Goal: Transaction & Acquisition: Obtain resource

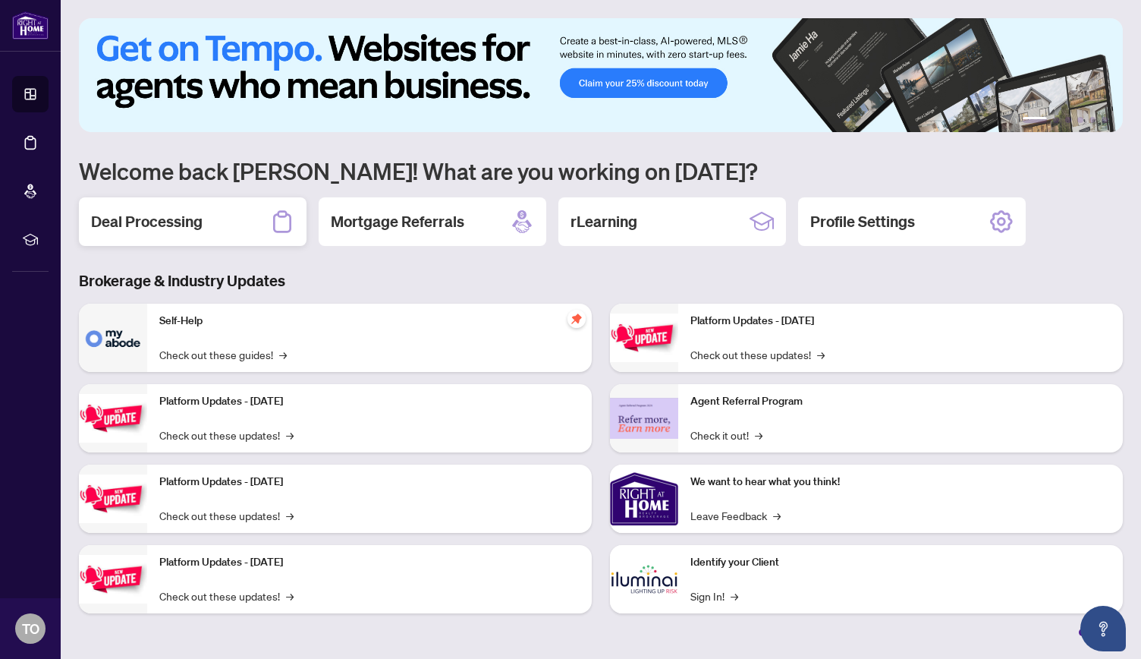
click at [158, 227] on h2 "Deal Processing" at bounding box center [147, 221] width 112 height 21
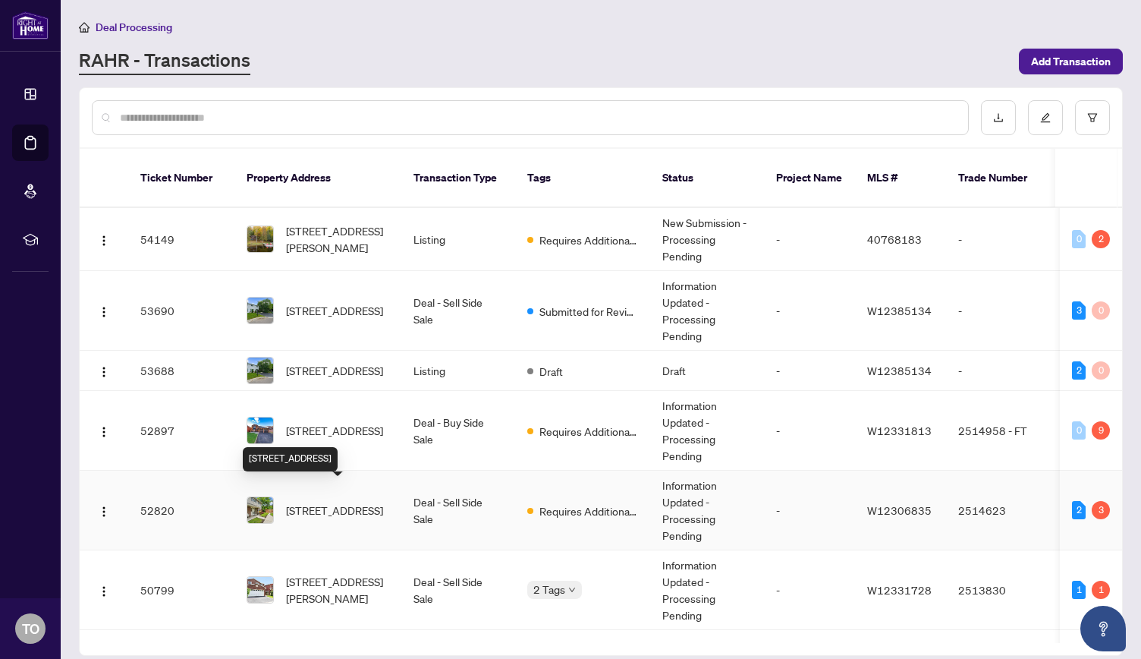
click at [320, 501] on span "[STREET_ADDRESS]" at bounding box center [334, 509] width 97 height 17
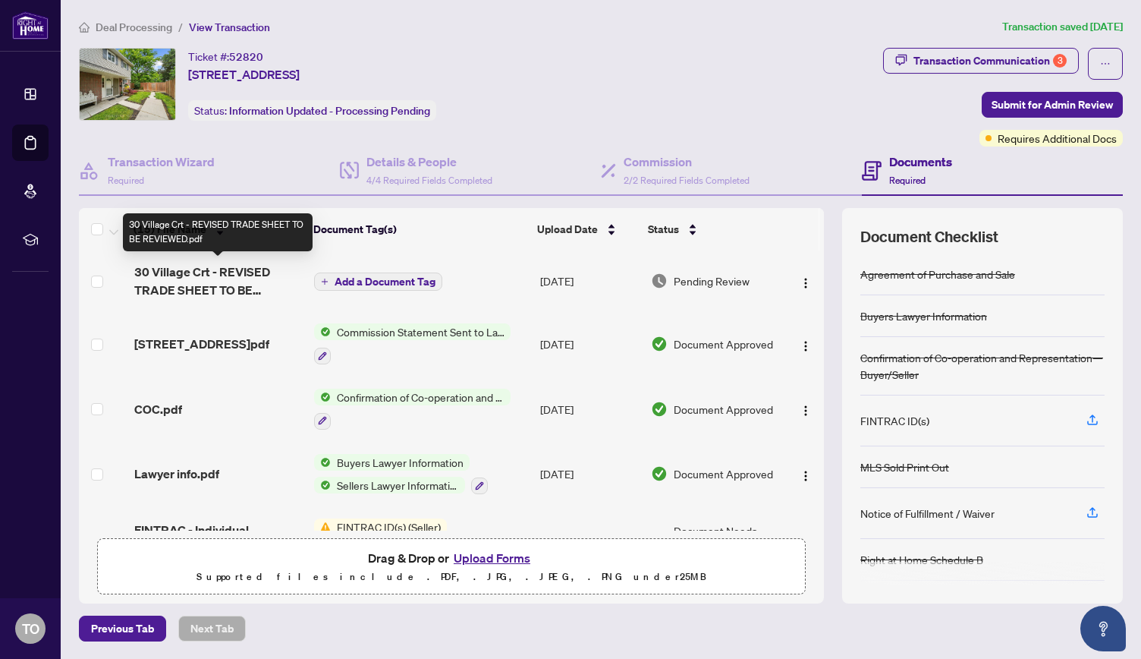
click at [238, 269] on span "30 Village Crt - REVISED TRADE SHEET TO BE REVIEWED.pdf" at bounding box center [218, 281] width 168 height 36
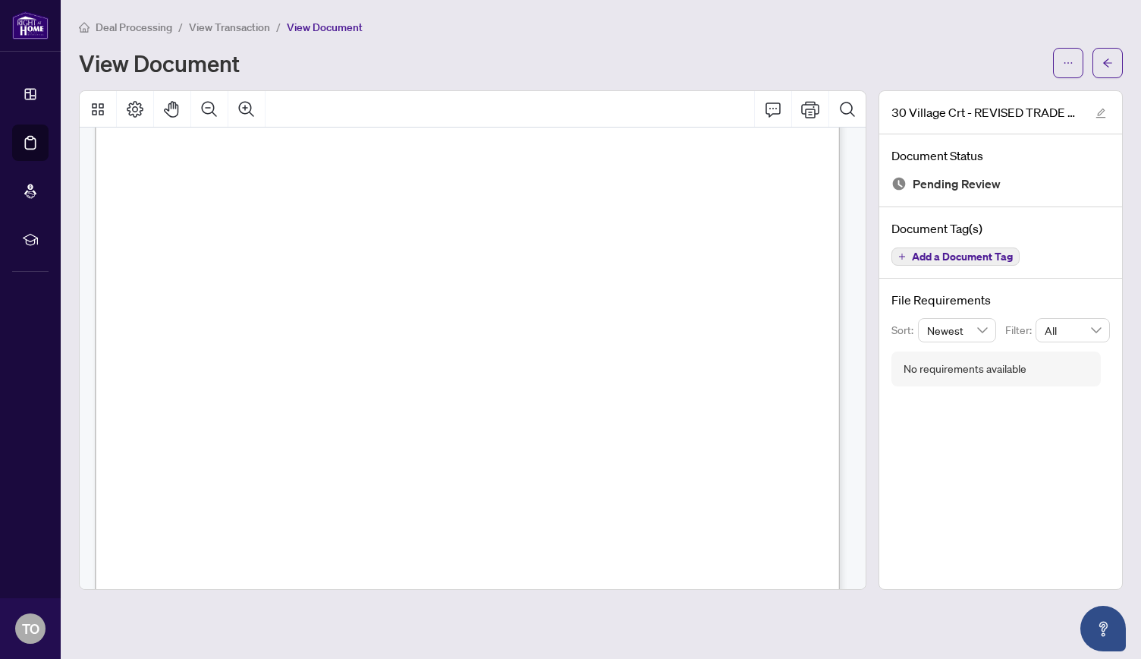
scroll to position [238, 0]
click at [1111, 61] on icon "arrow-left" at bounding box center [1107, 62] width 9 height 8
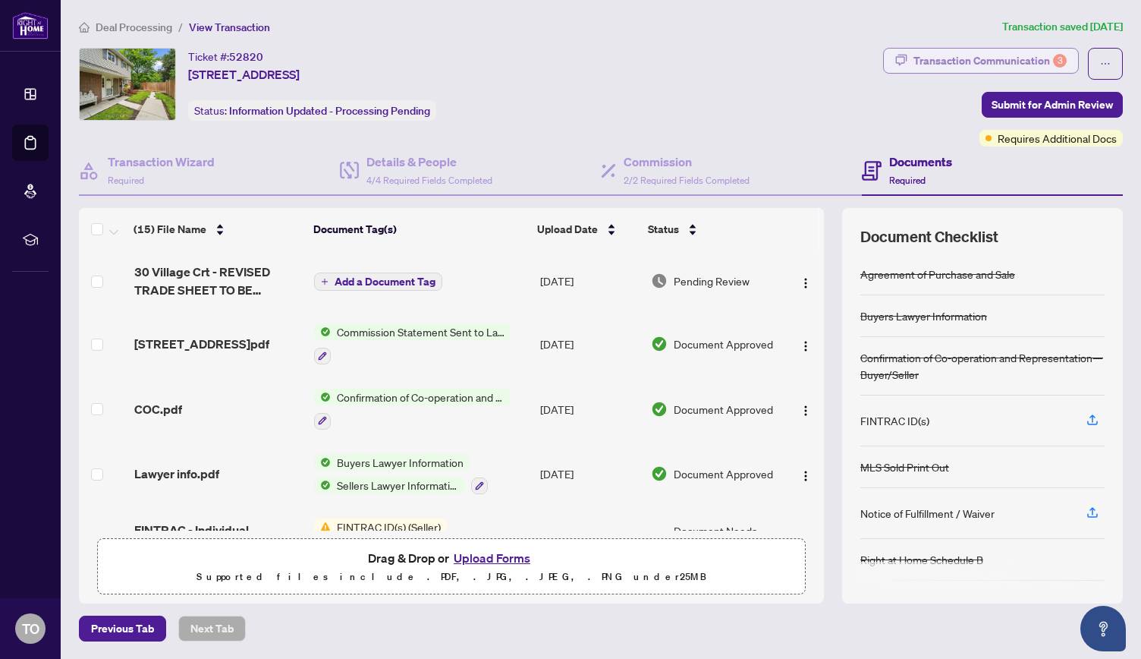
click at [995, 62] on div "Transaction Communication 3" at bounding box center [989, 61] width 153 height 24
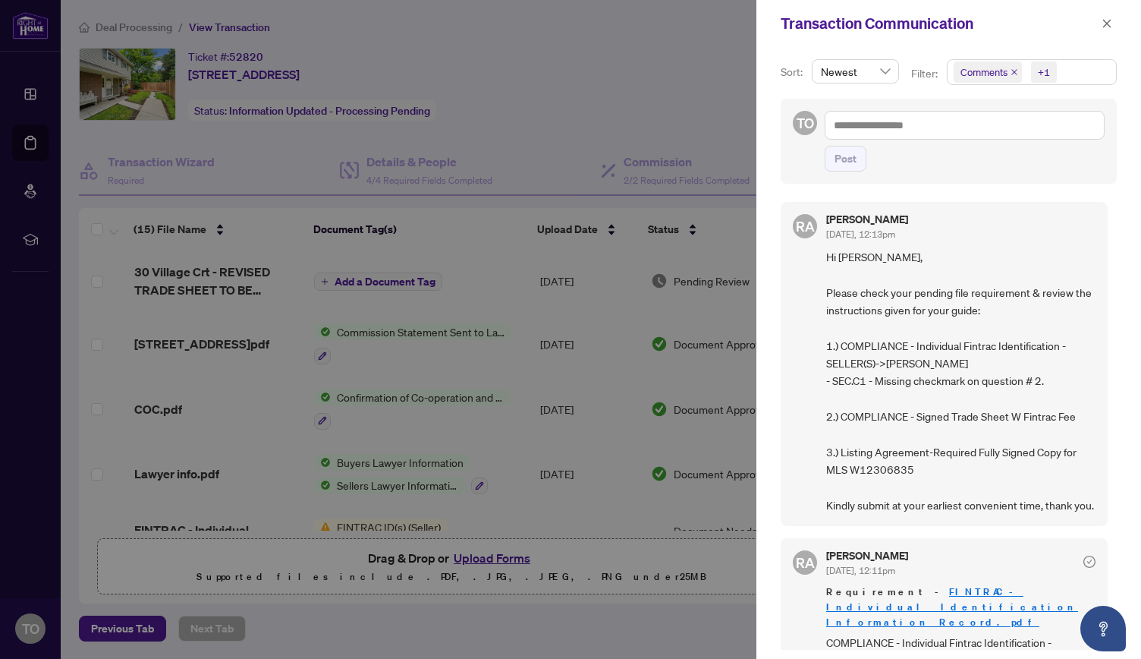
click at [250, 266] on div at bounding box center [570, 329] width 1141 height 659
click at [1107, 24] on icon "close" at bounding box center [1107, 23] width 8 height 8
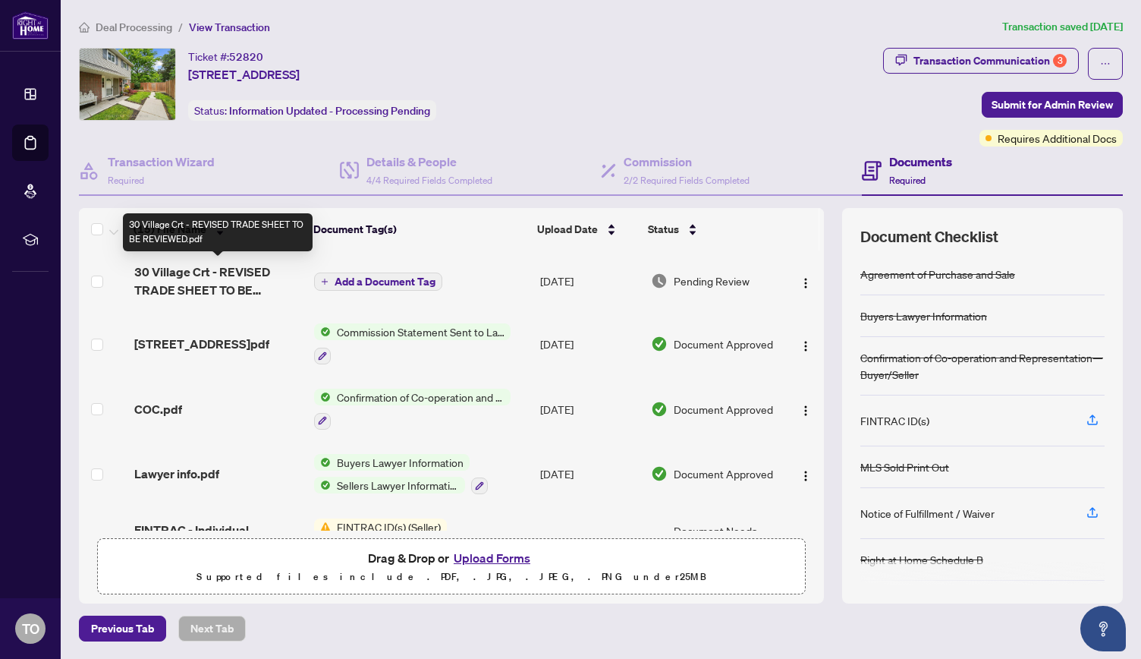
click at [247, 265] on span "30 Village Crt - REVISED TRADE SHEET TO BE REVIEWED.pdf" at bounding box center [218, 281] width 168 height 36
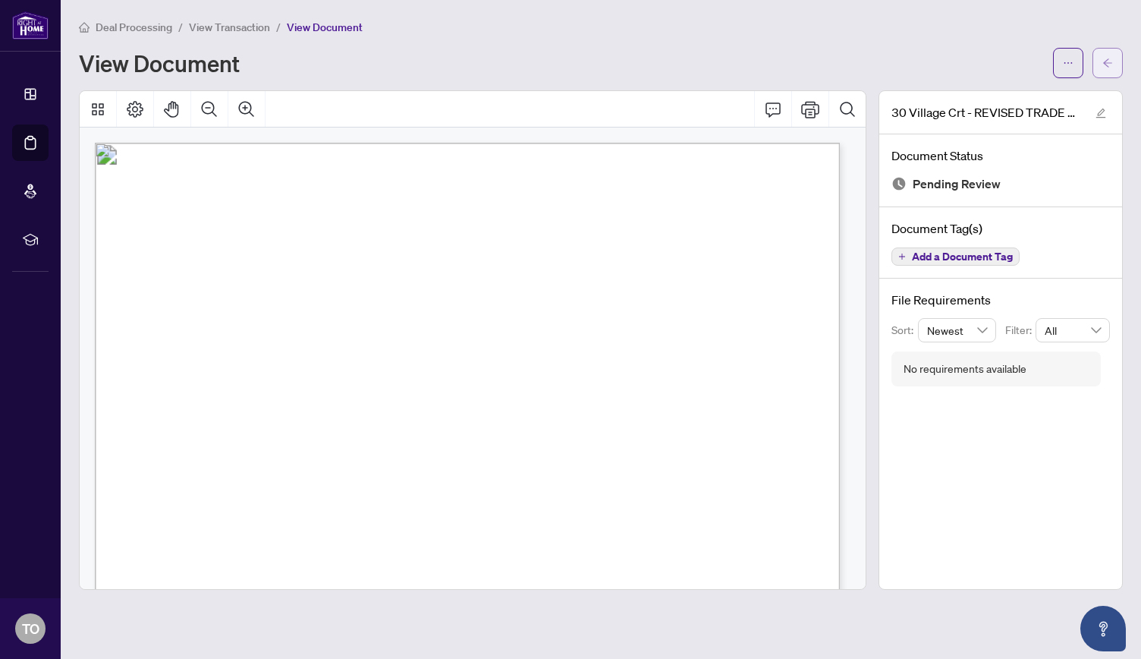
click at [1115, 65] on button "button" at bounding box center [1108, 63] width 30 height 30
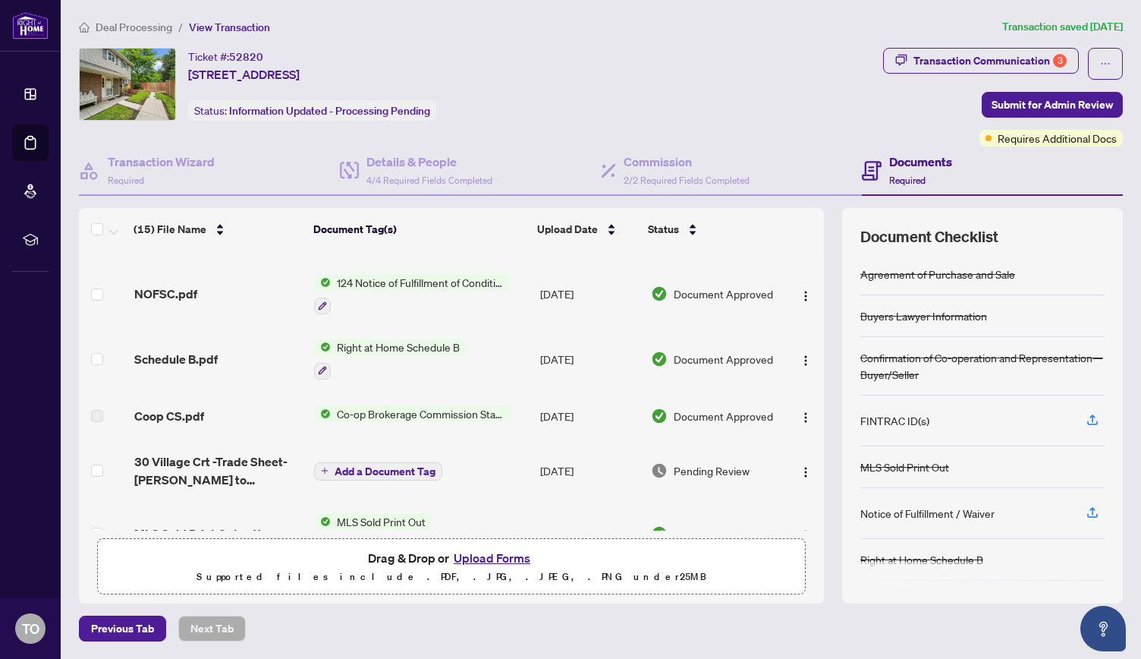
scroll to position [396, 0]
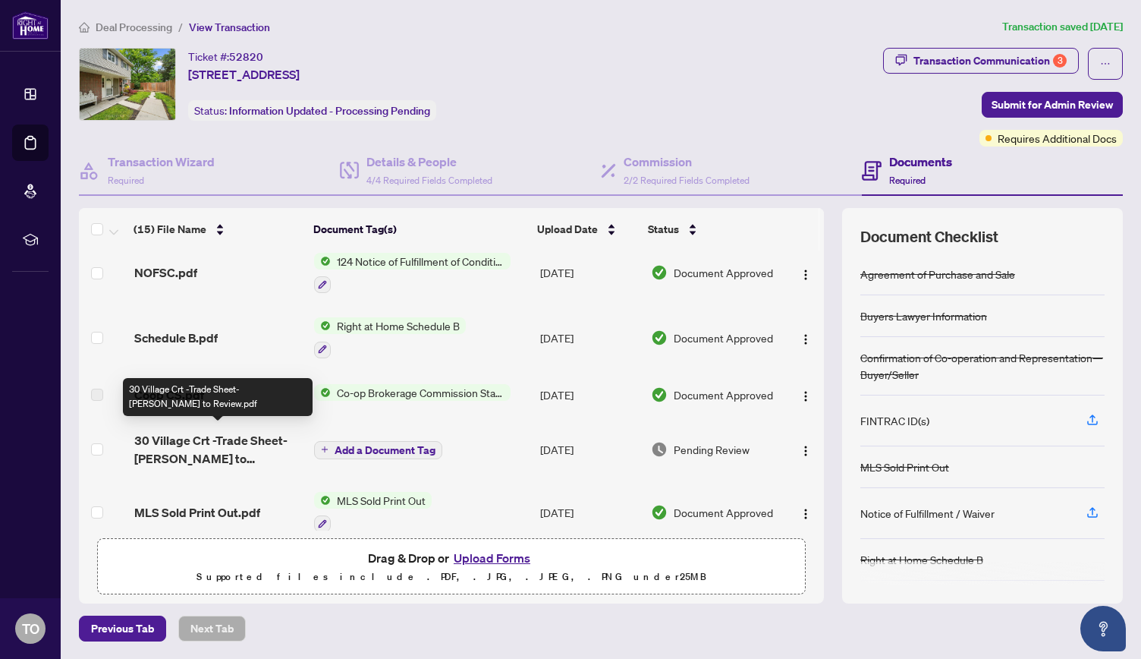
click at [162, 435] on span "30 Village Crt -Trade Sheet-[PERSON_NAME] to Review.pdf" at bounding box center [218, 449] width 168 height 36
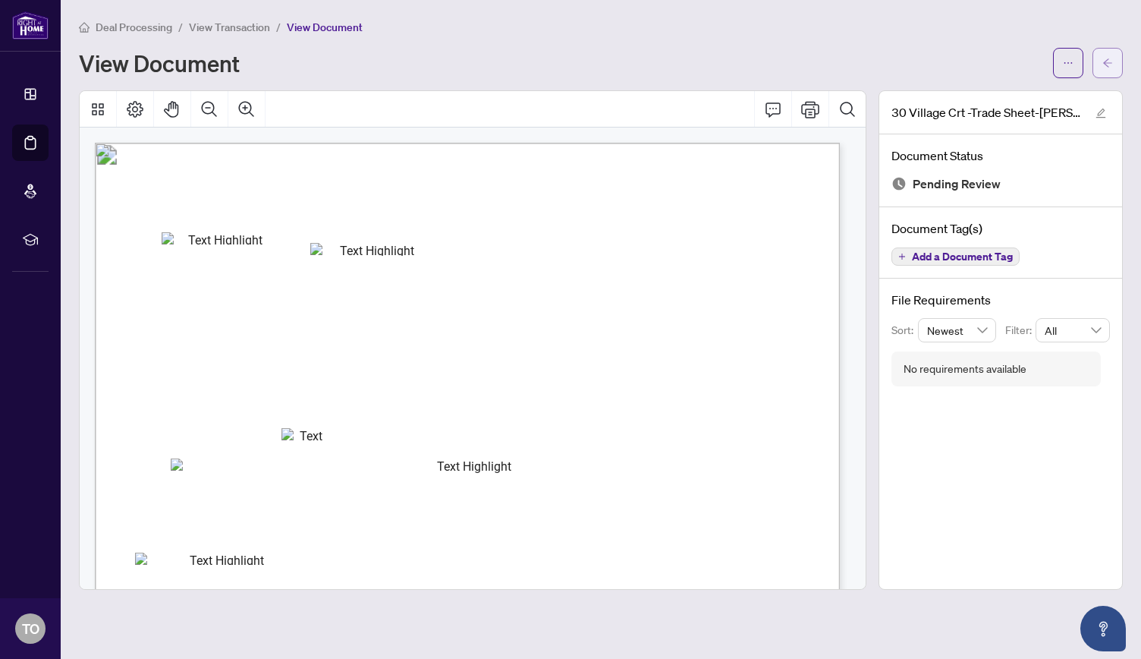
click at [1116, 63] on button "button" at bounding box center [1108, 63] width 30 height 30
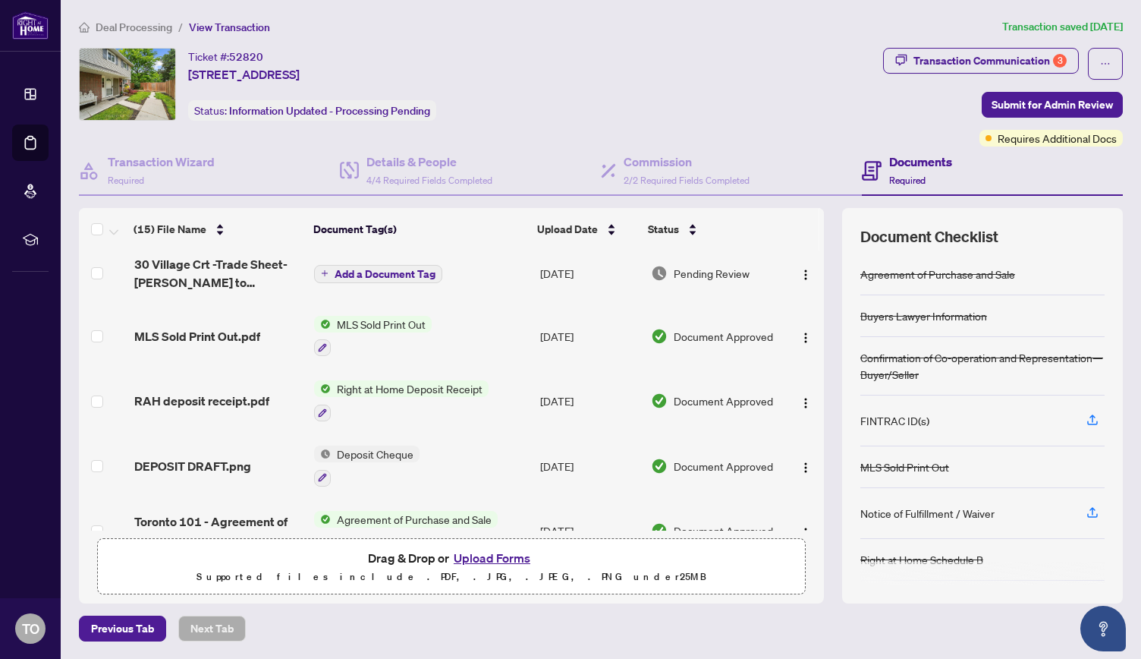
scroll to position [669, 0]
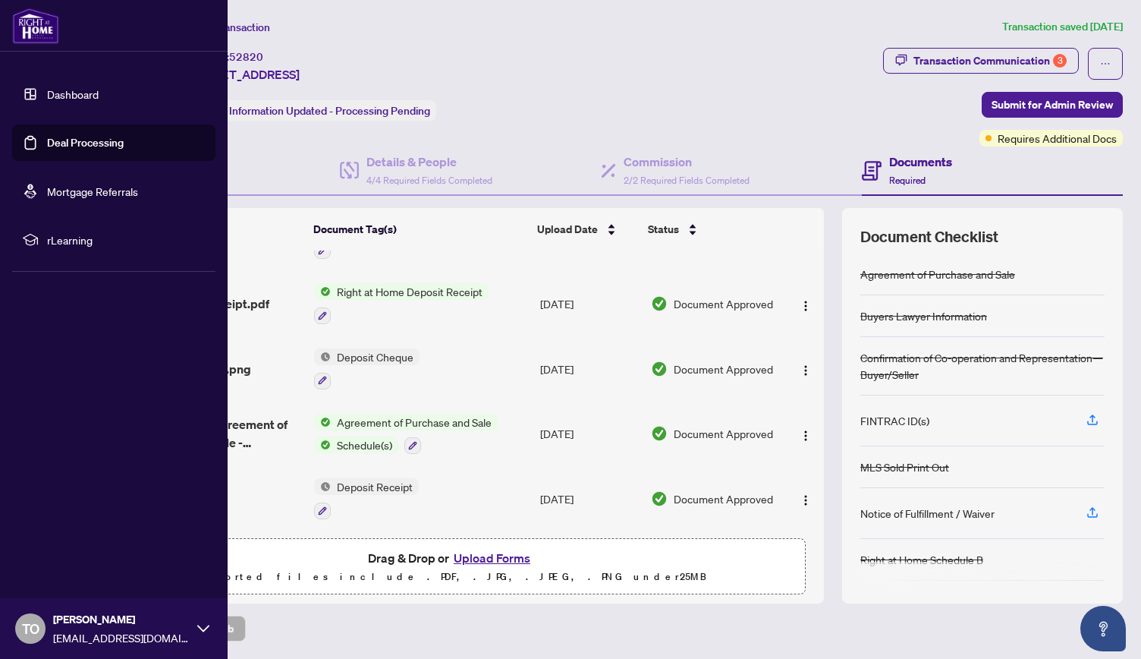
click at [55, 93] on link "Dashboard" at bounding box center [73, 94] width 52 height 14
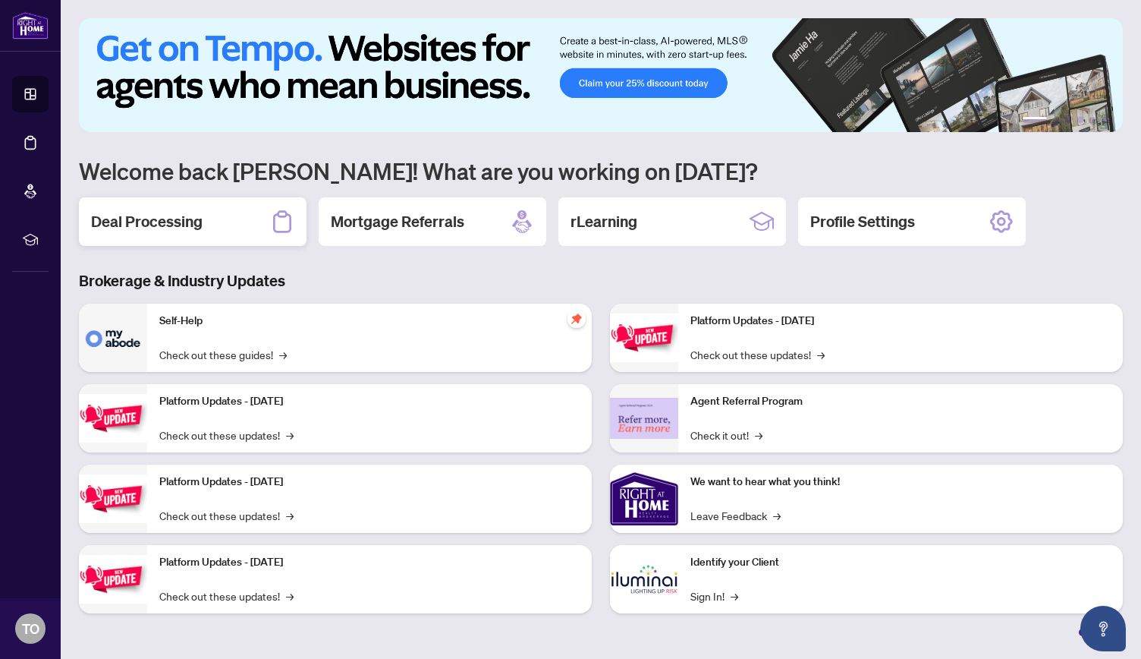
click at [184, 215] on h2 "Deal Processing" at bounding box center [147, 221] width 112 height 21
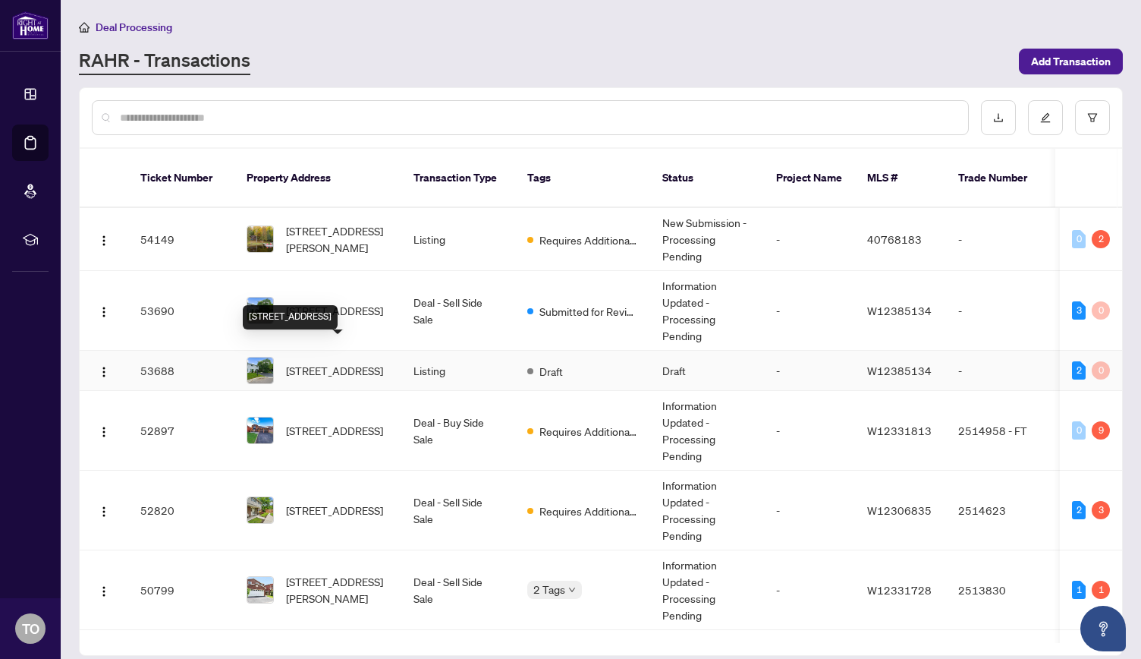
click at [344, 362] on span "[STREET_ADDRESS]" at bounding box center [334, 370] width 97 height 17
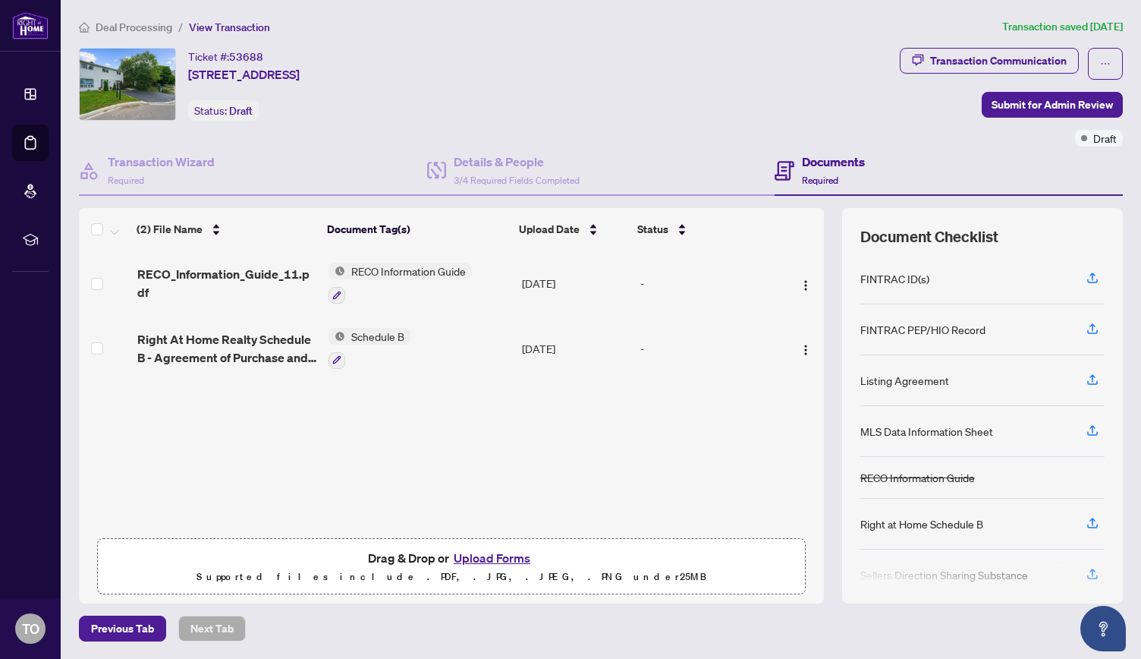
click at [344, 360] on div at bounding box center [370, 360] width 82 height 18
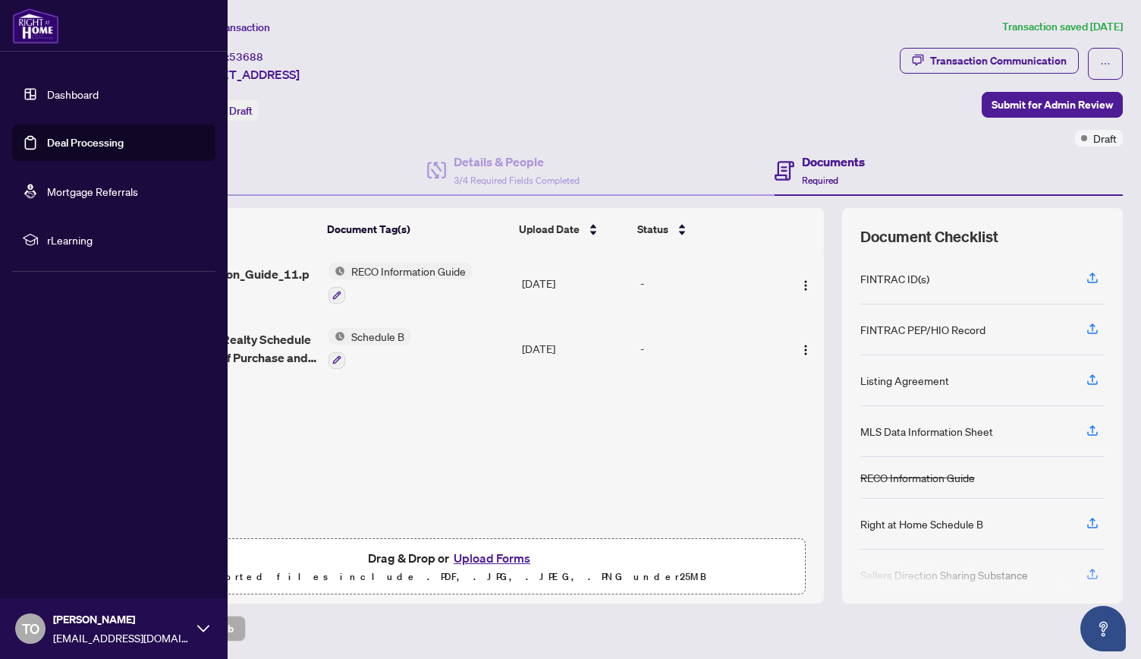
click at [65, 90] on link "Dashboard" at bounding box center [73, 94] width 52 height 14
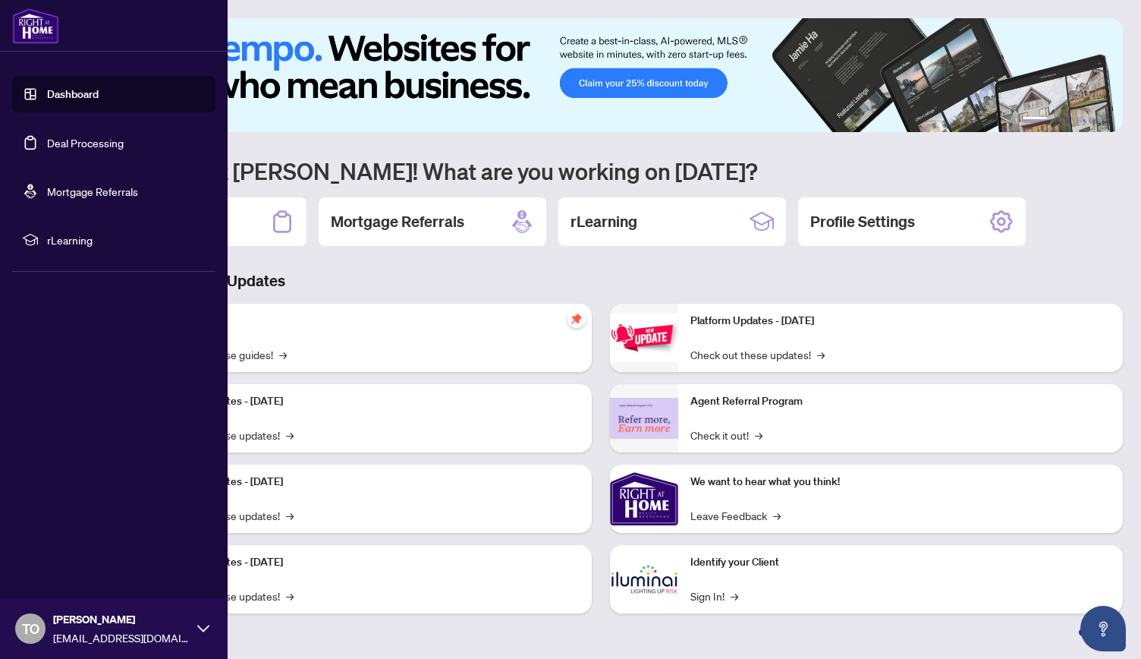
click at [93, 96] on link "Dashboard" at bounding box center [73, 94] width 52 height 14
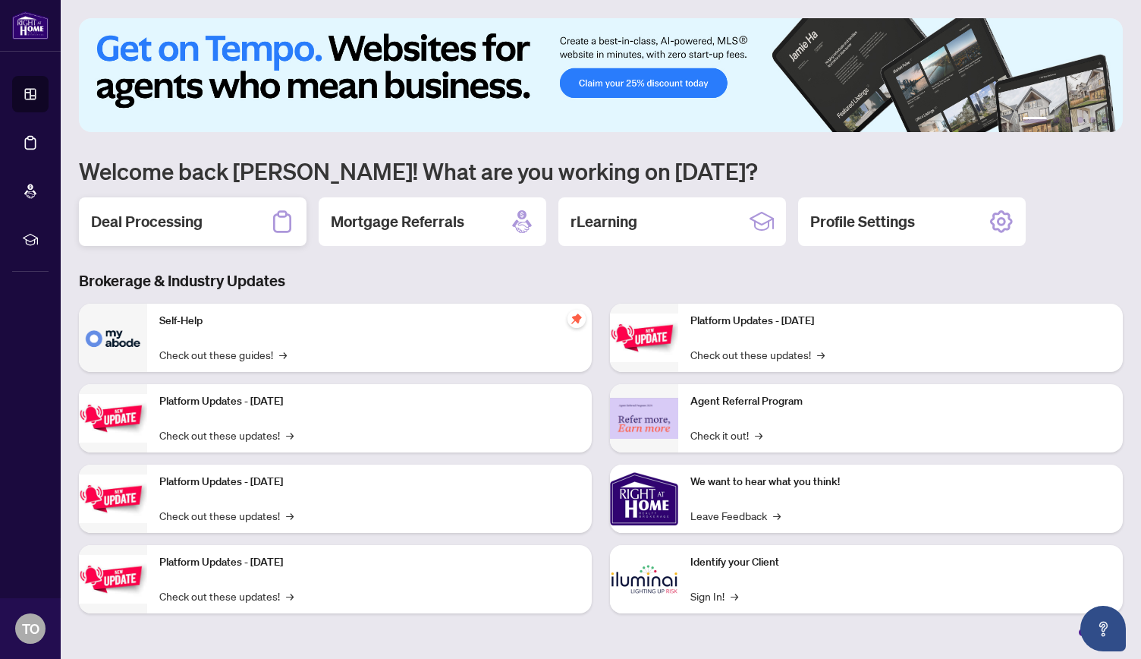
click at [187, 222] on h2 "Deal Processing" at bounding box center [147, 221] width 112 height 21
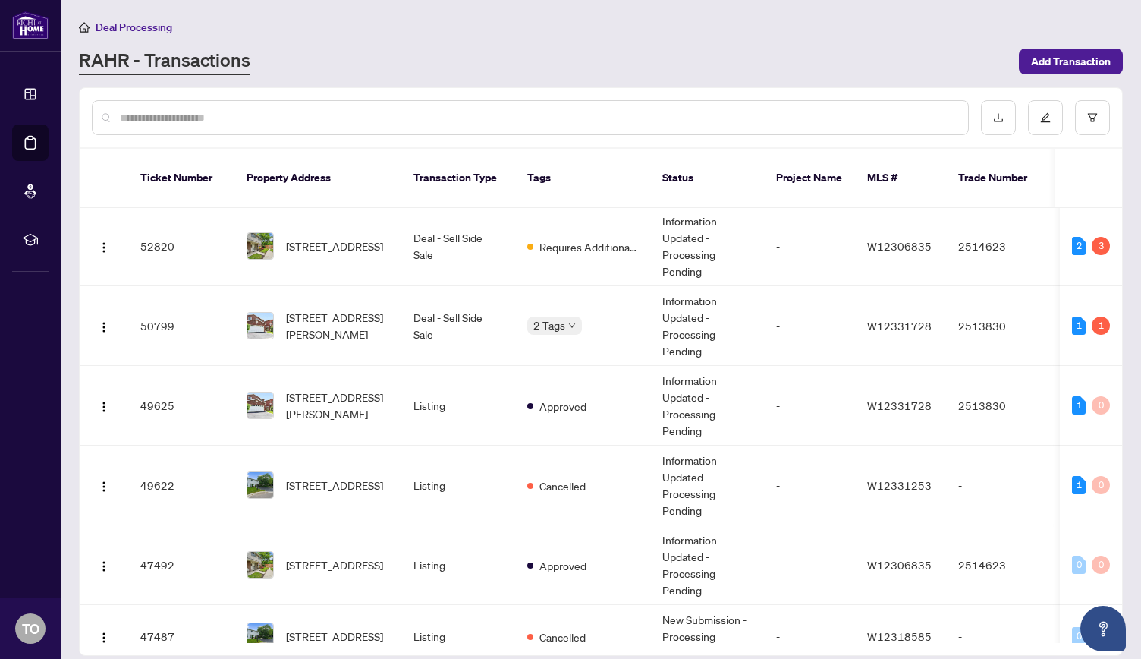
scroll to position [281, 0]
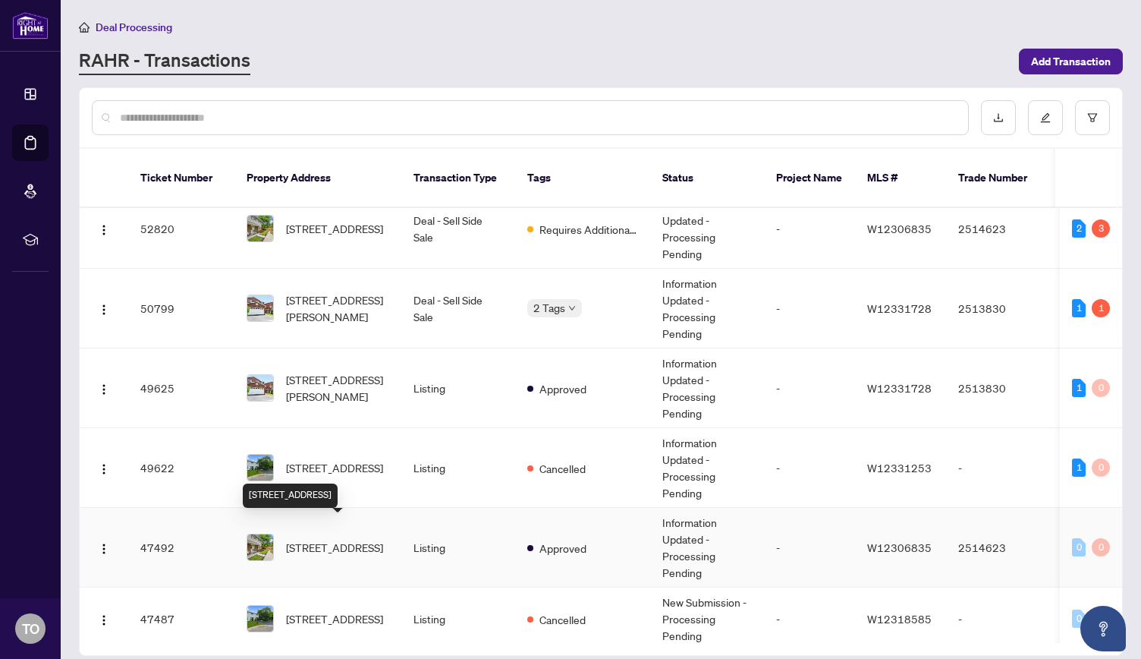
click at [335, 539] on span "[STREET_ADDRESS]" at bounding box center [334, 547] width 97 height 17
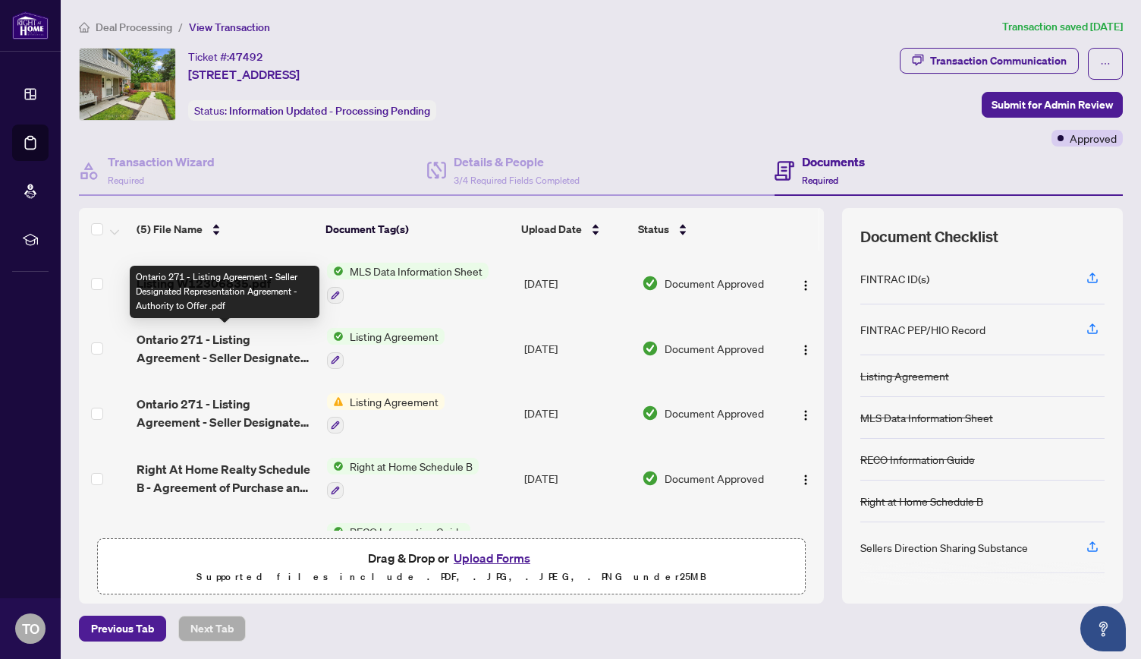
click at [220, 336] on span "Ontario 271 - Listing Agreement - Seller Designated Representation Agreement - …" at bounding box center [226, 348] width 178 height 36
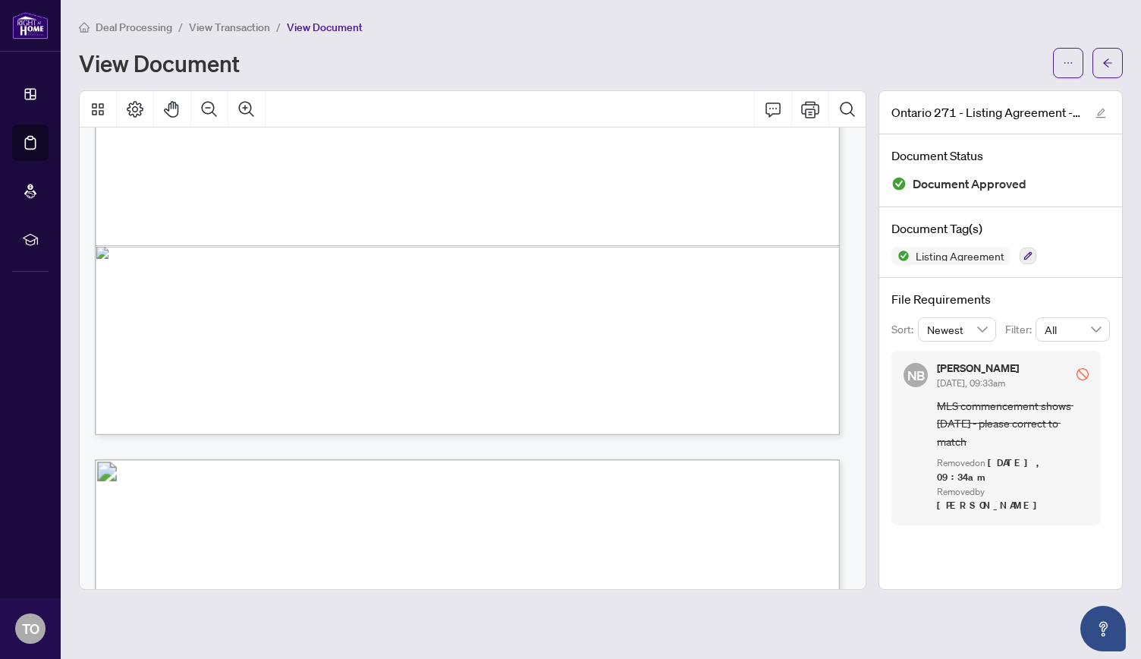
scroll to position [156, 0]
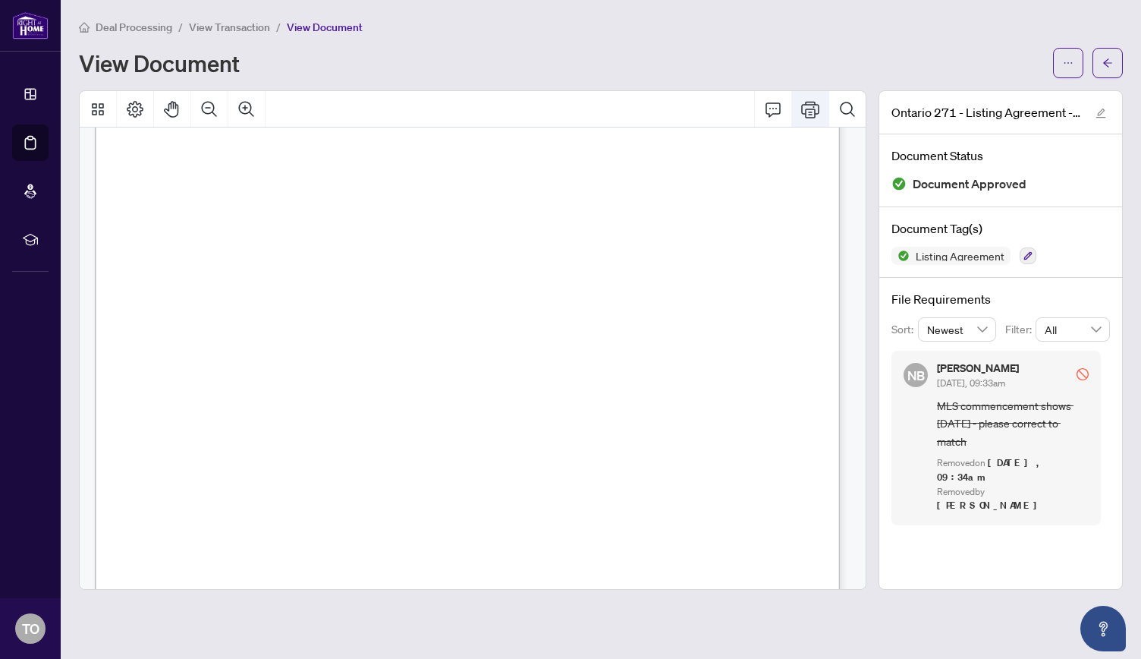
click at [809, 109] on icon "Print" at bounding box center [810, 109] width 18 height 18
click at [1062, 61] on button "button" at bounding box center [1068, 63] width 30 height 30
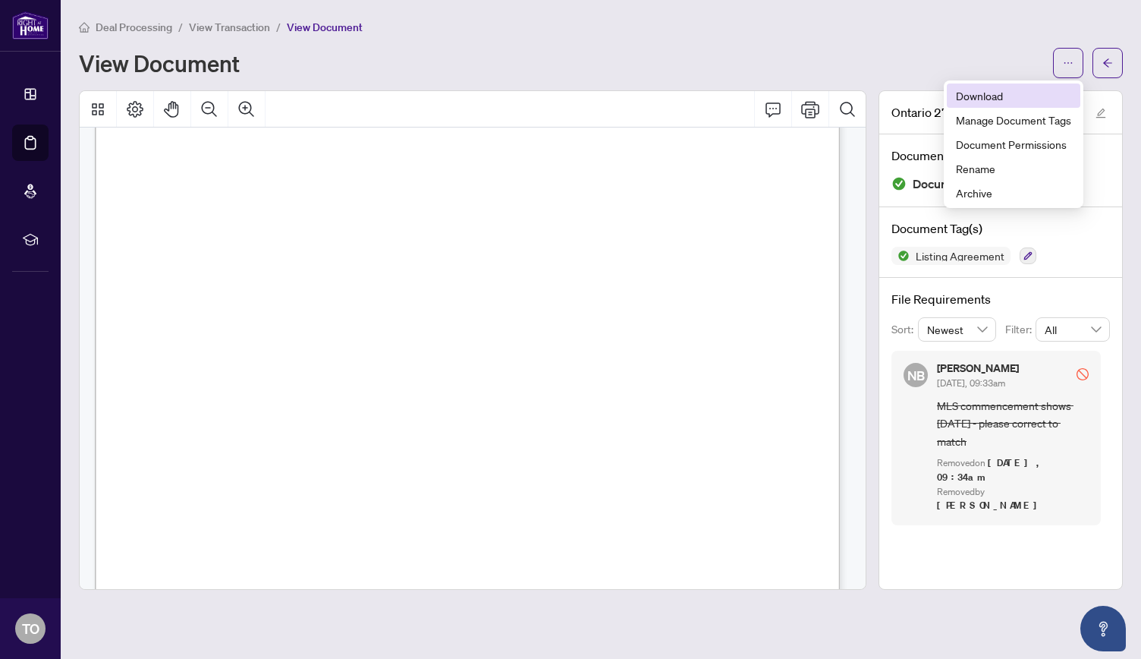
click at [1015, 93] on span "Download" at bounding box center [1013, 95] width 115 height 17
